Goal: Information Seeking & Learning: Learn about a topic

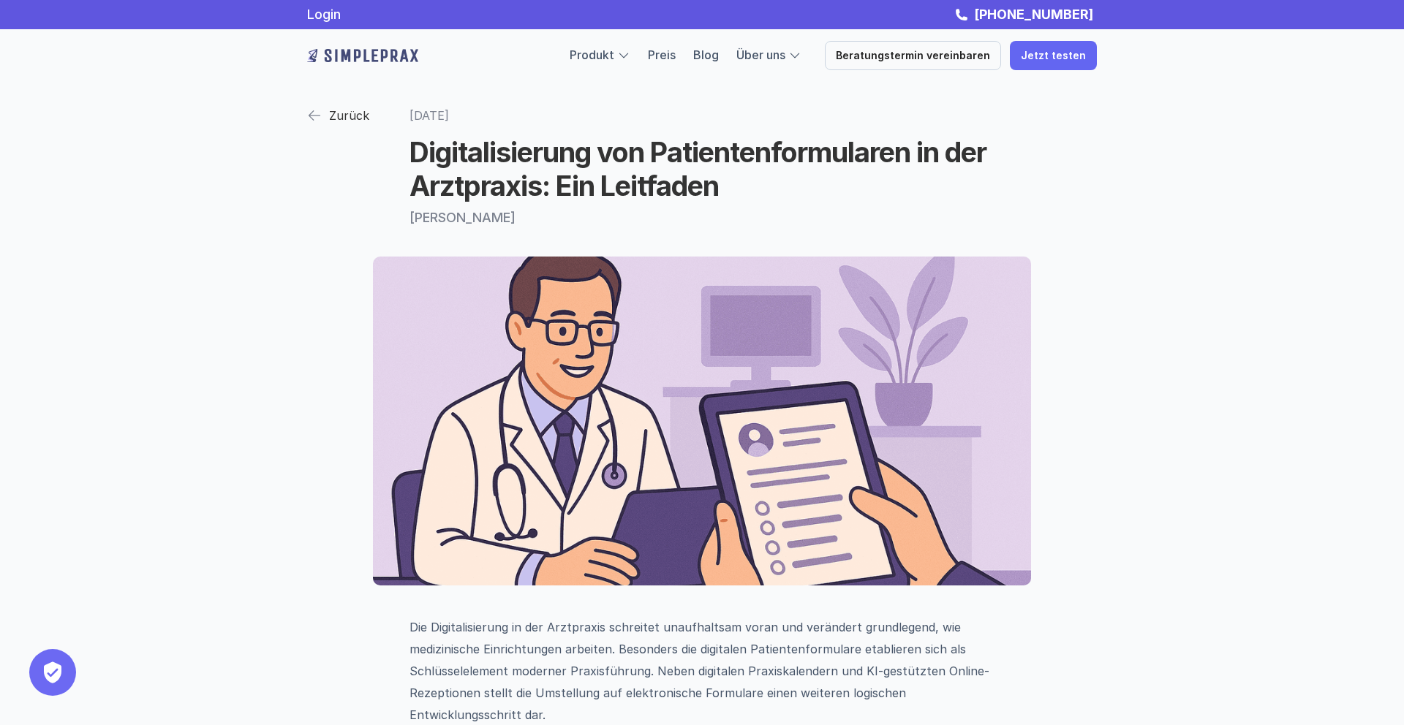
click at [336, 115] on p "Zurück" at bounding box center [349, 116] width 40 height 22
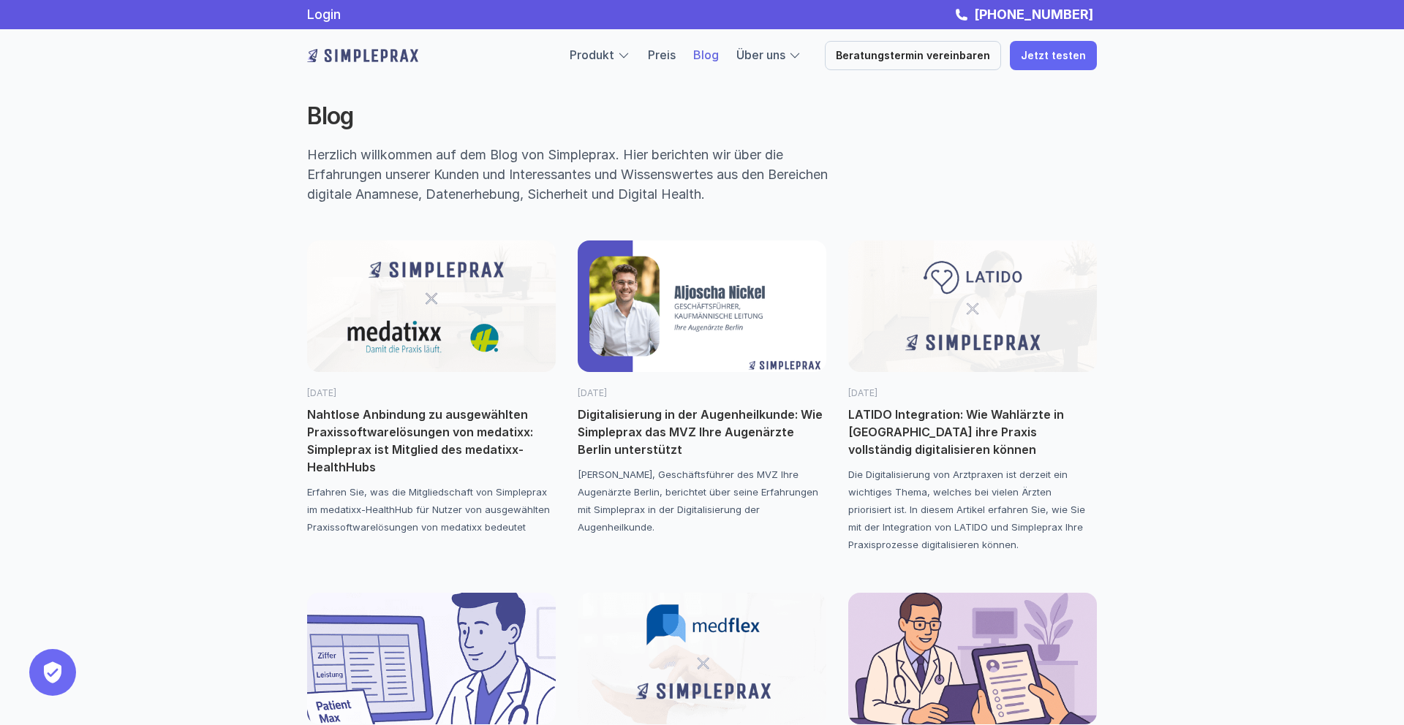
click at [940, 436] on p "LATIDO Integration: Wie Wahlärzte in [GEOGRAPHIC_DATA] ihre Praxis vollständig …" at bounding box center [972, 432] width 249 height 53
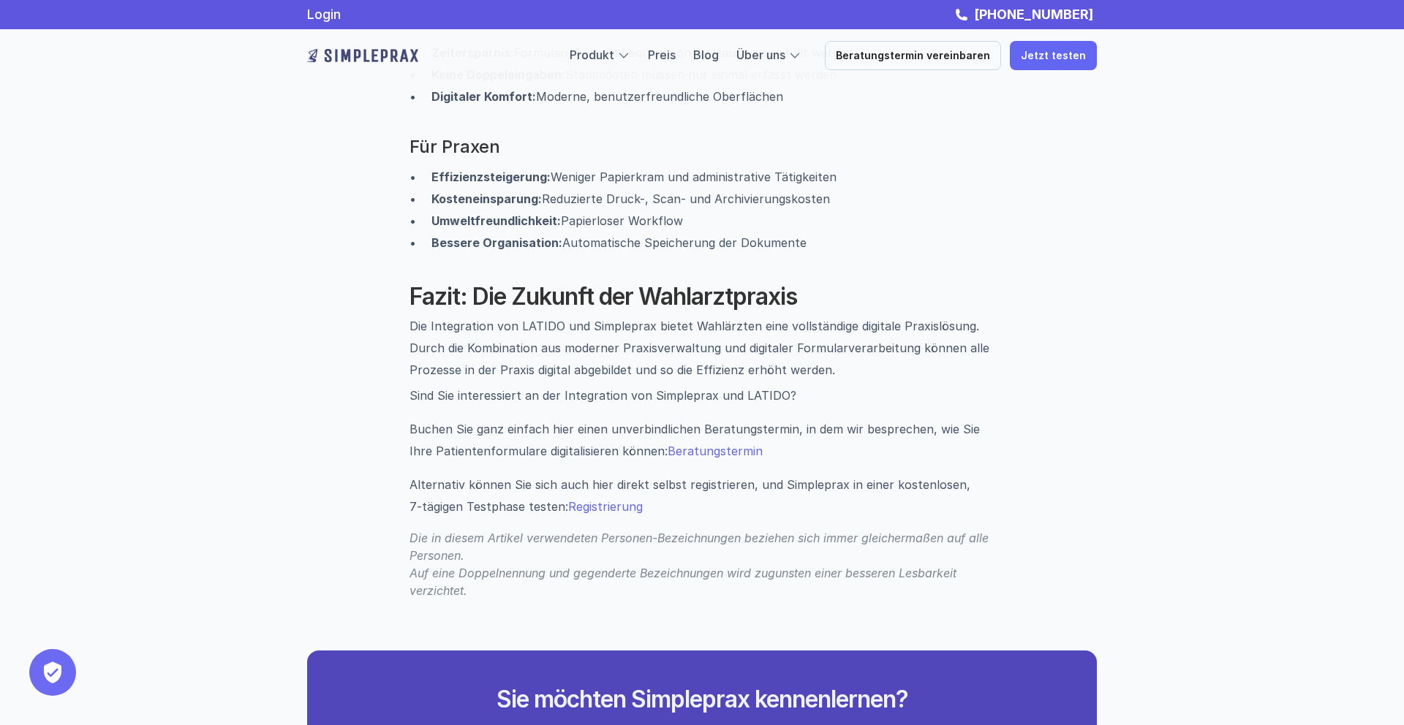
scroll to position [2161, 0]
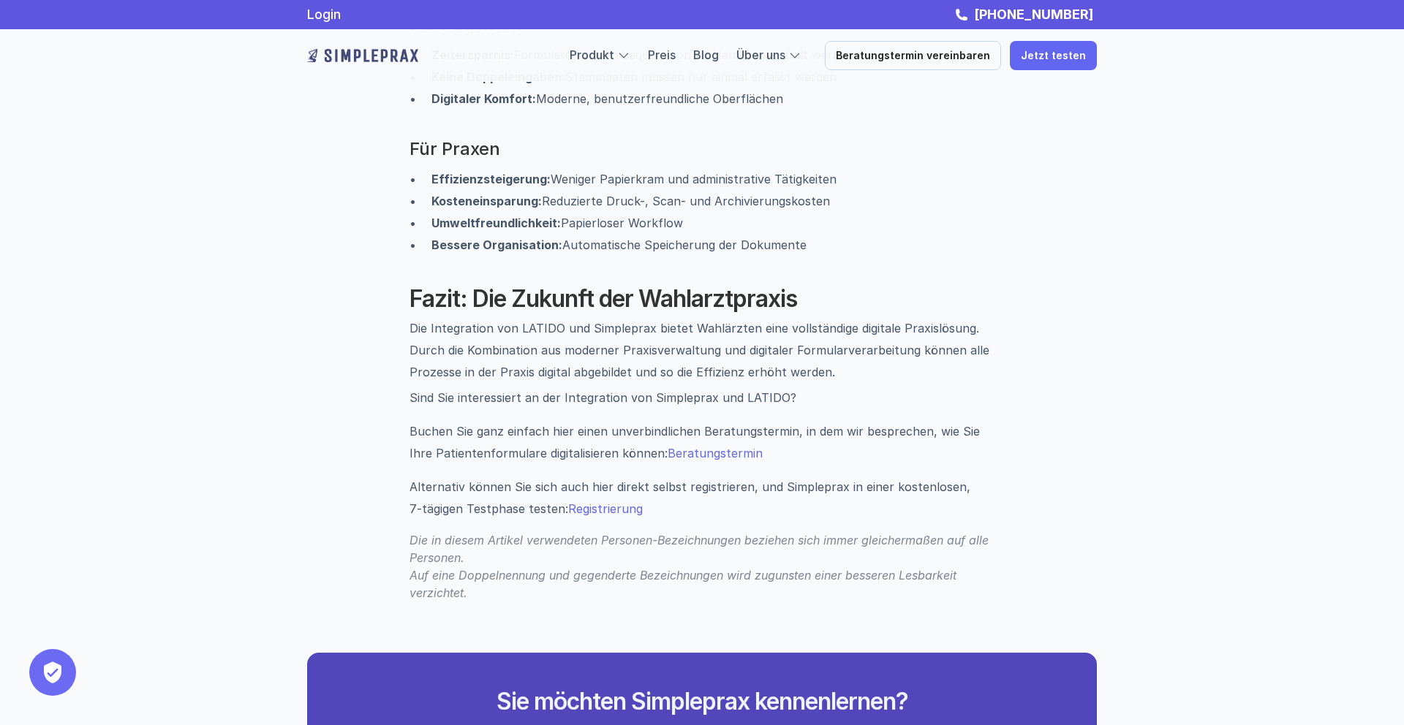
click at [716, 446] on span "Beratungstermin" at bounding box center [715, 453] width 95 height 15
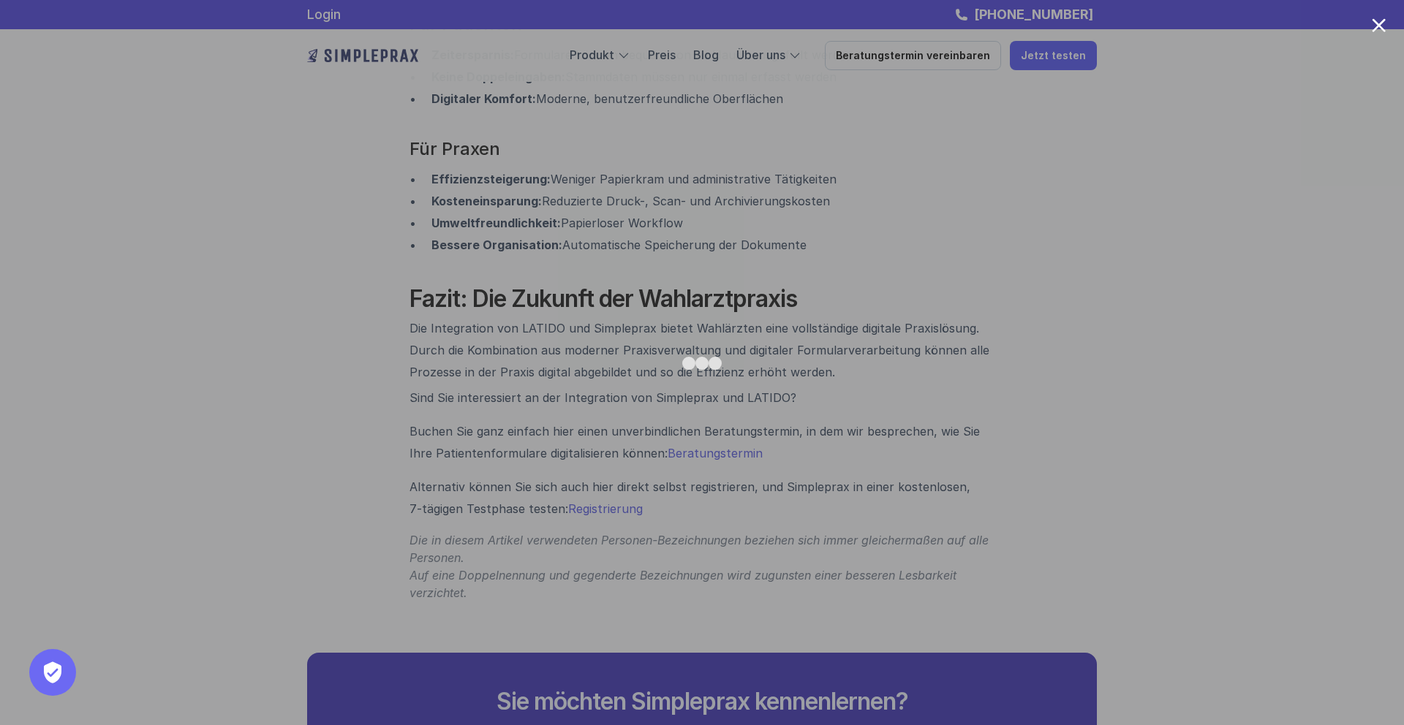
click at [1380, 26] on div at bounding box center [1379, 25] width 14 height 14
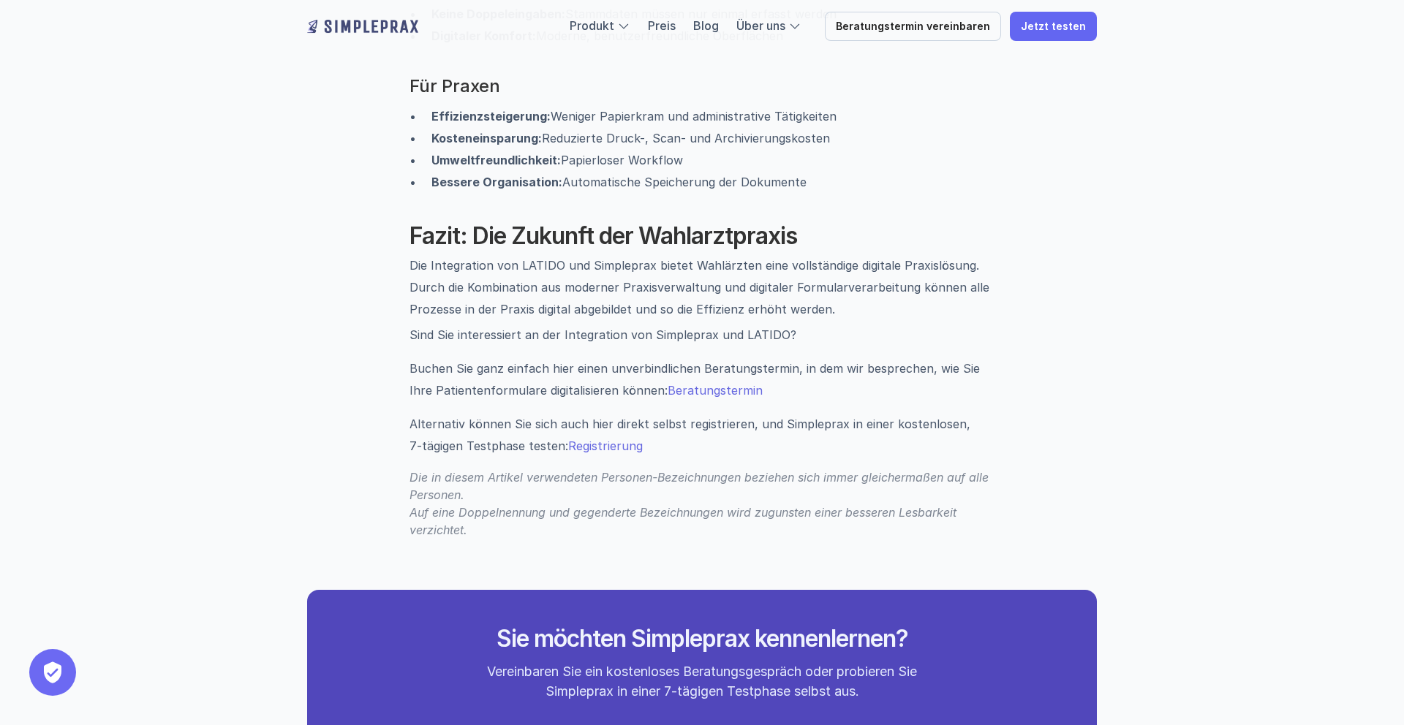
scroll to position [2232, 0]
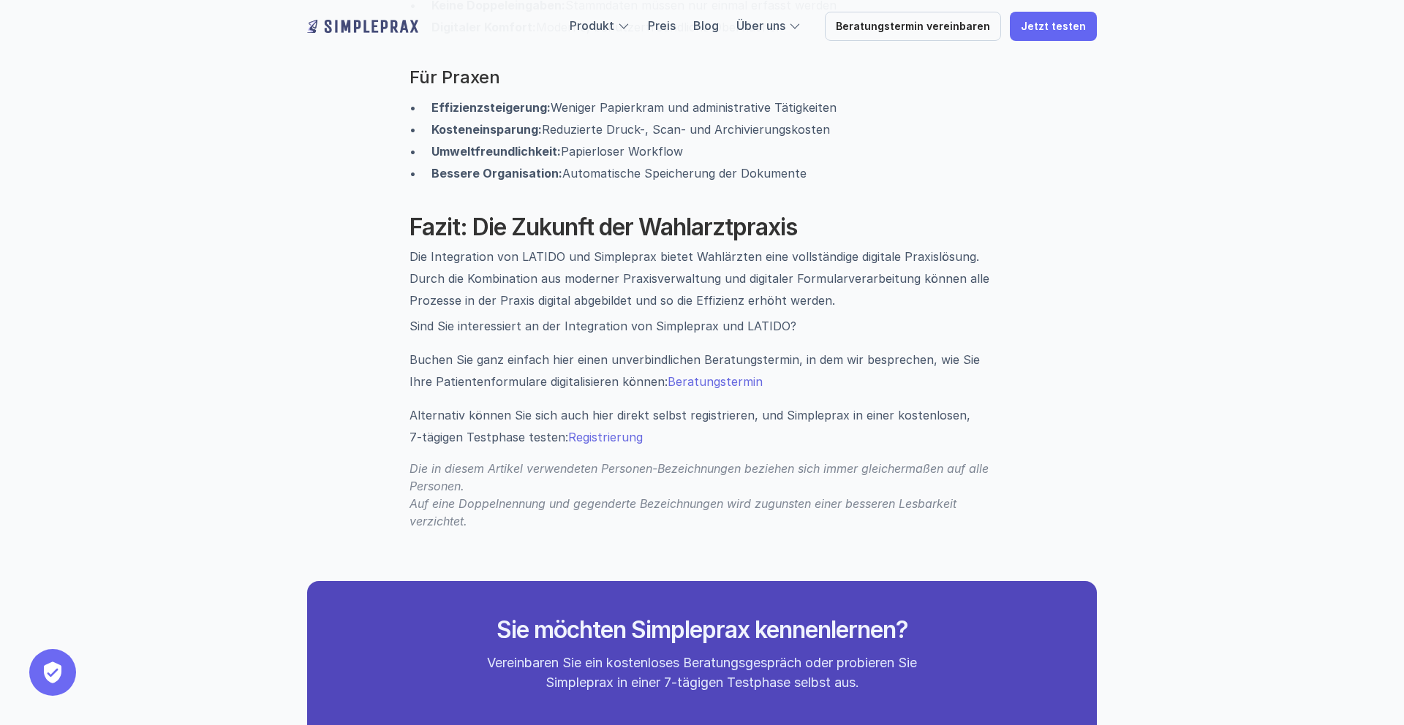
click at [613, 430] on span "Registrierung" at bounding box center [605, 437] width 75 height 15
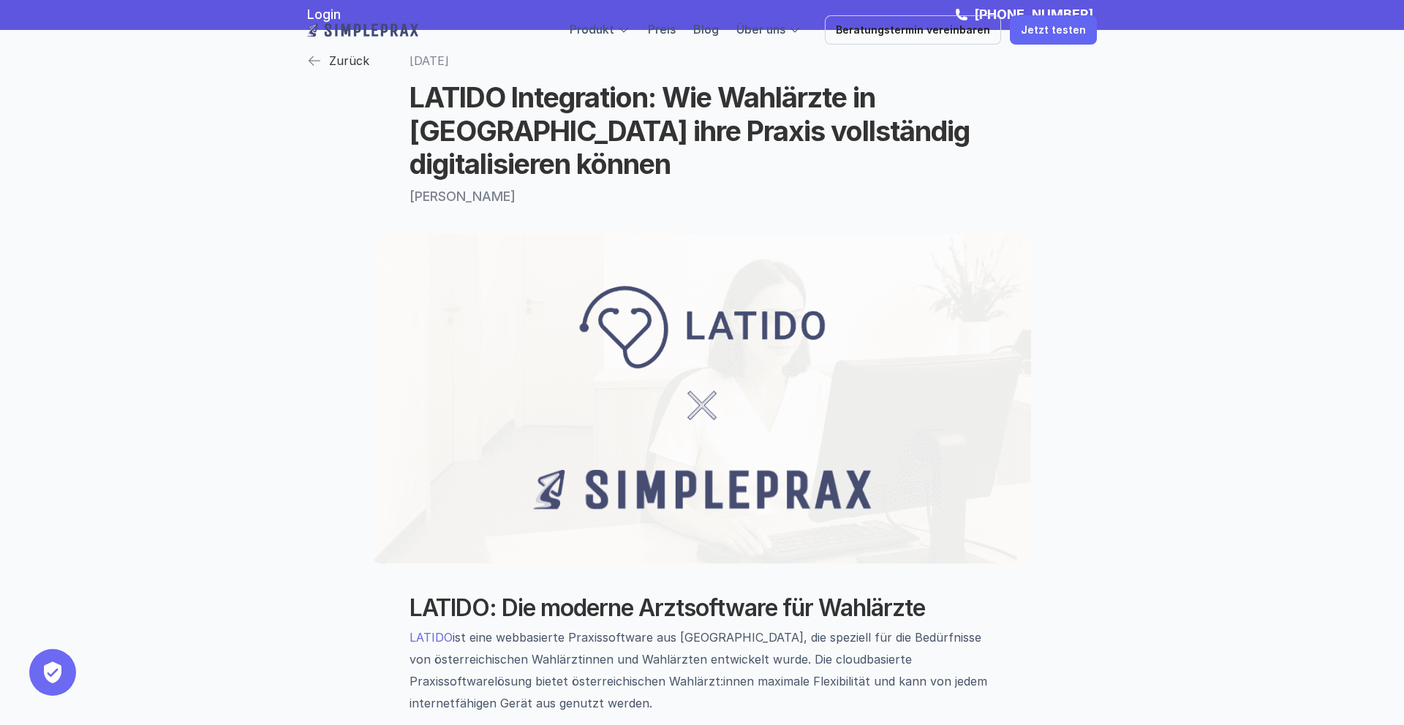
scroll to position [0, 0]
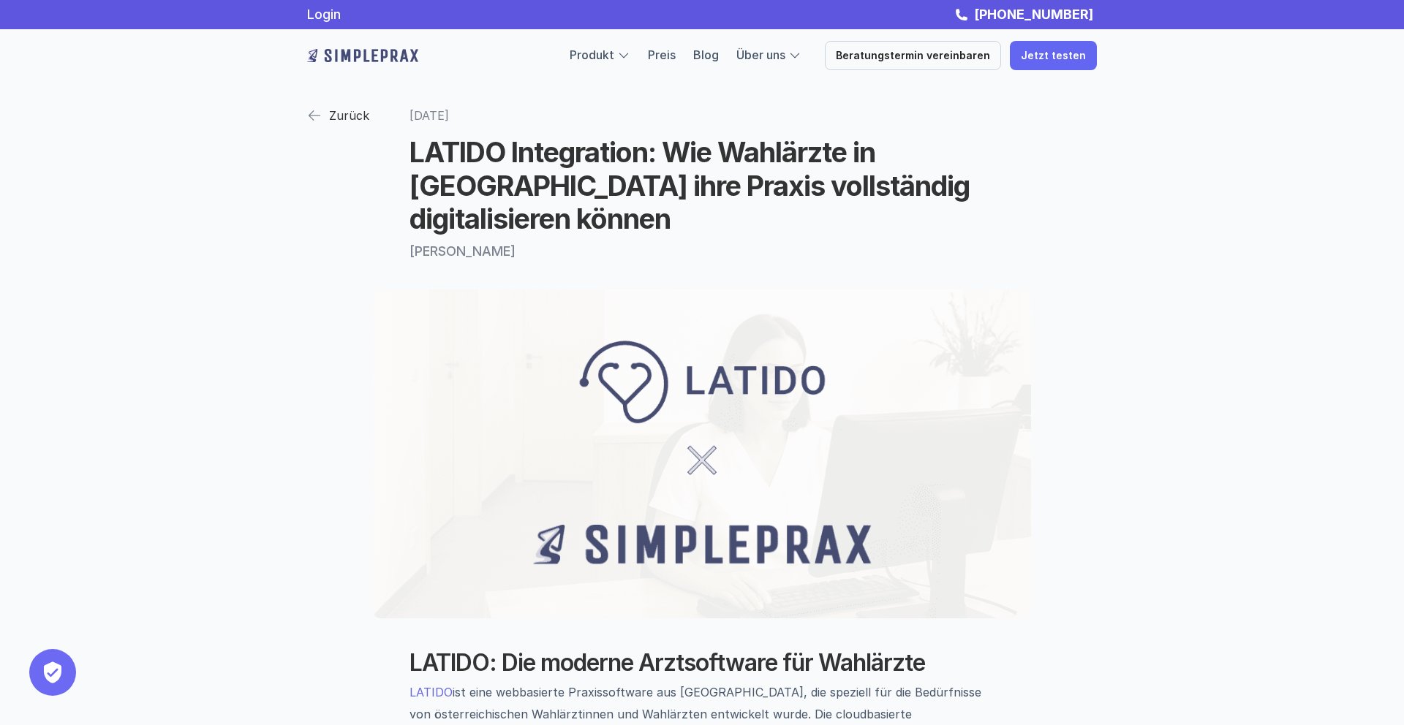
click at [359, 119] on p "Zurück" at bounding box center [349, 116] width 40 height 22
